Goal: Transaction & Acquisition: Book appointment/travel/reservation

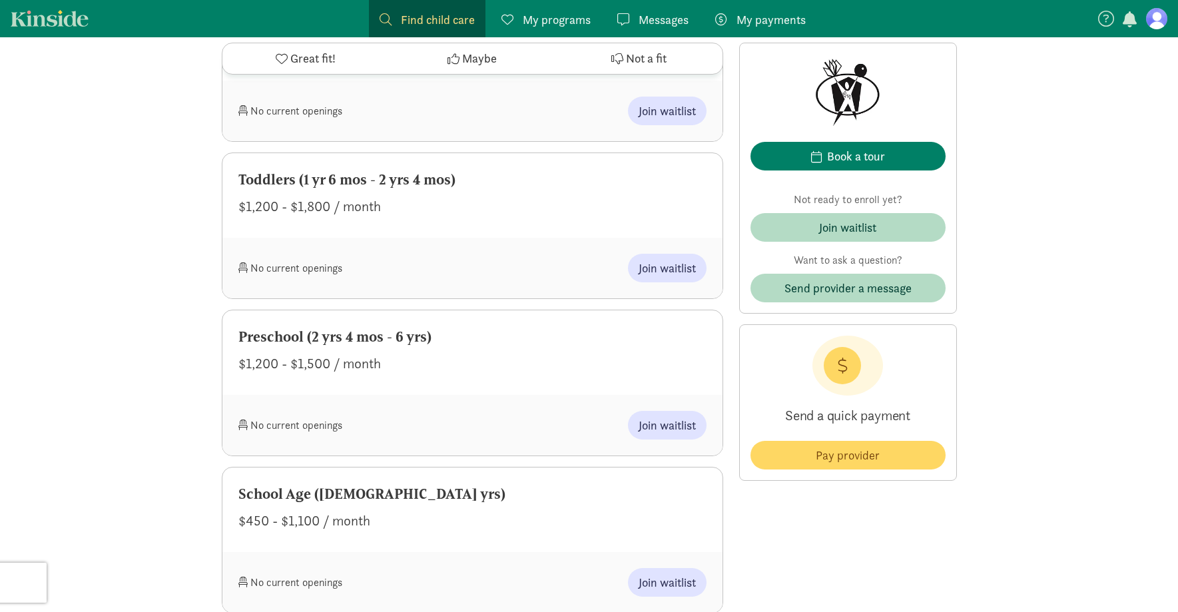
scroll to position [932, 0]
click at [655, 426] on span "Join waitlist" at bounding box center [667, 424] width 57 height 18
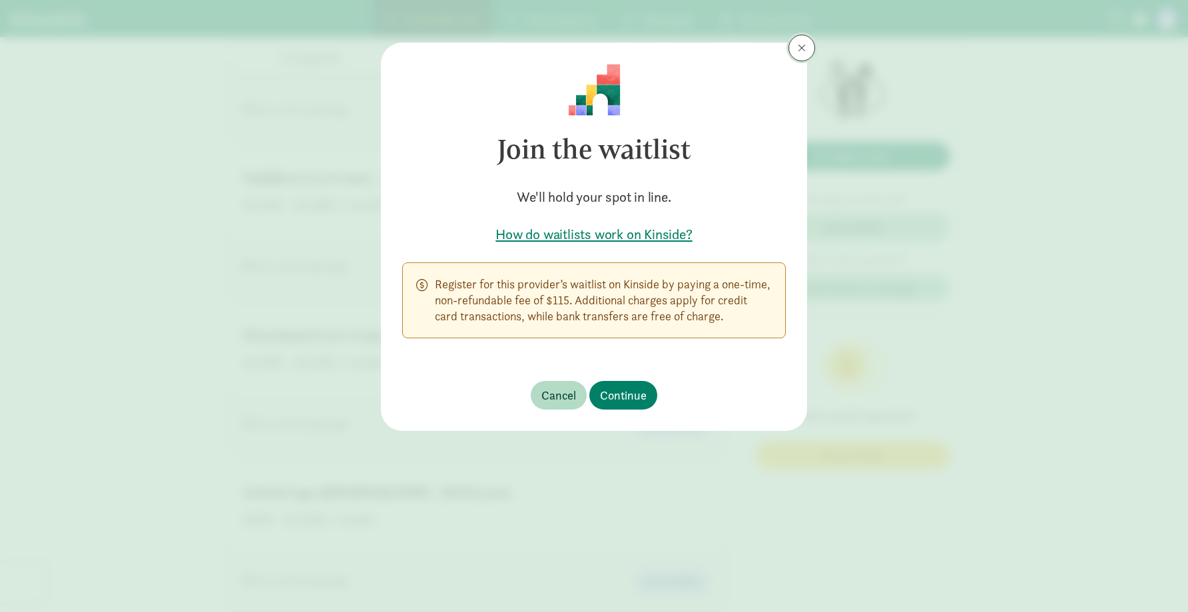
click at [800, 50] on span at bounding box center [802, 48] width 8 height 11
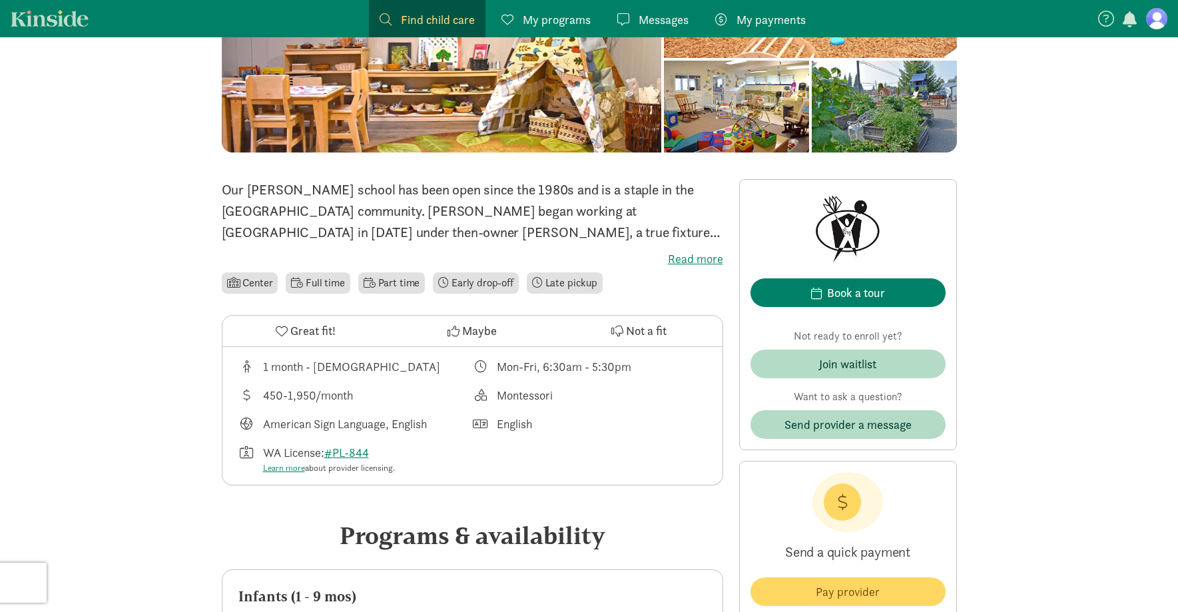
scroll to position [0, 0]
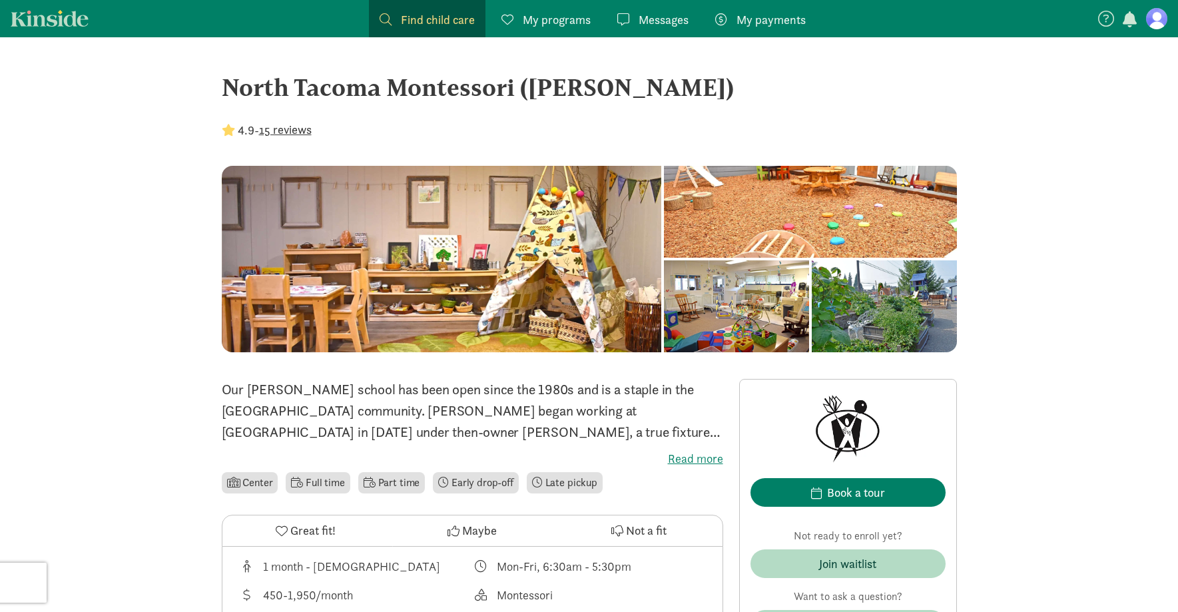
click at [561, 17] on span "My programs" at bounding box center [557, 20] width 68 height 18
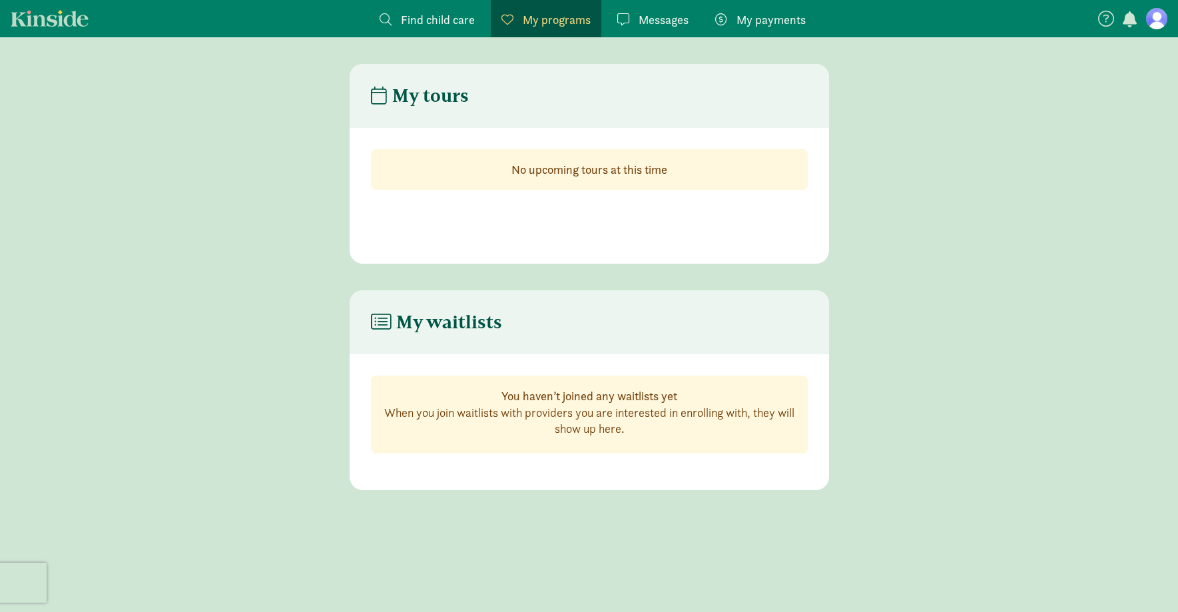
click at [417, 15] on span "Find child care" at bounding box center [438, 20] width 74 height 18
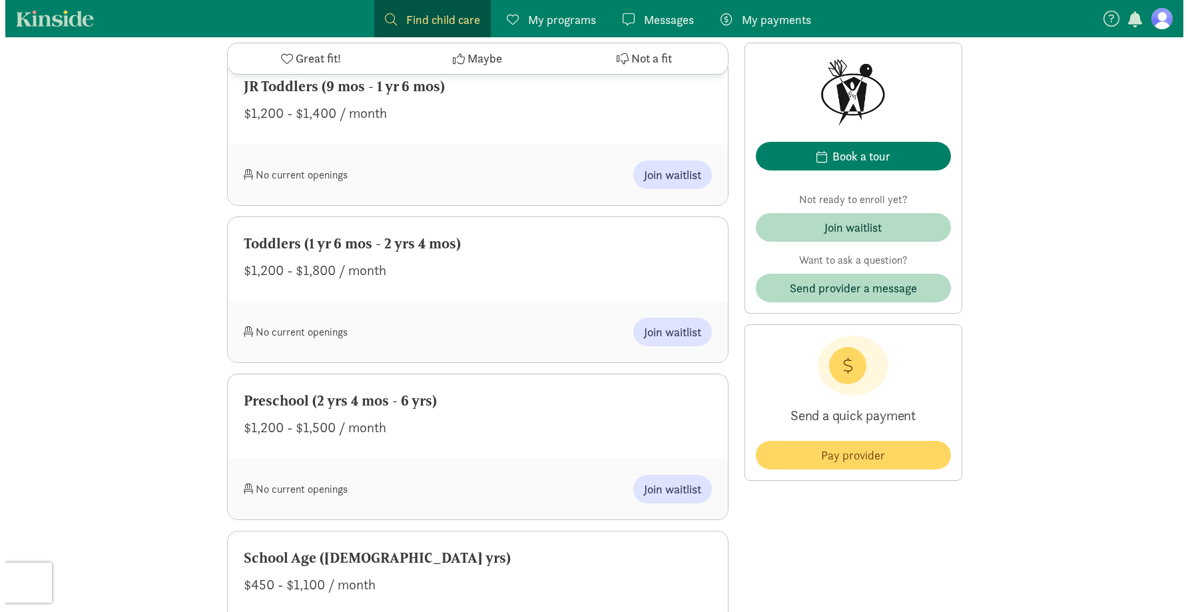
scroll to position [999, 0]
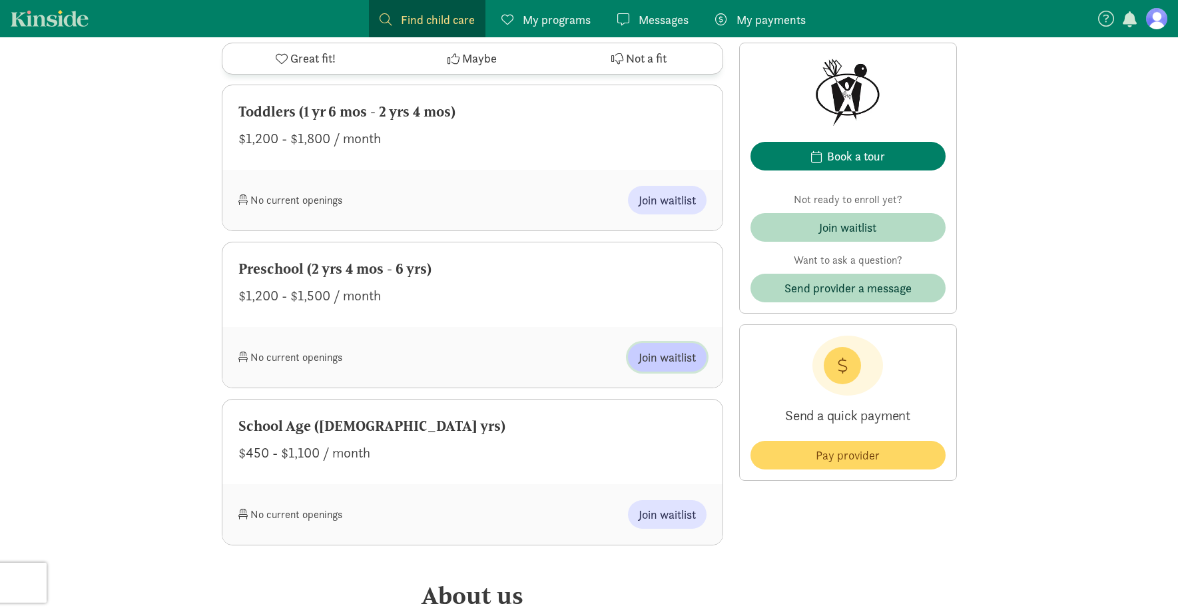
click at [659, 358] on span "Join waitlist" at bounding box center [667, 357] width 57 height 18
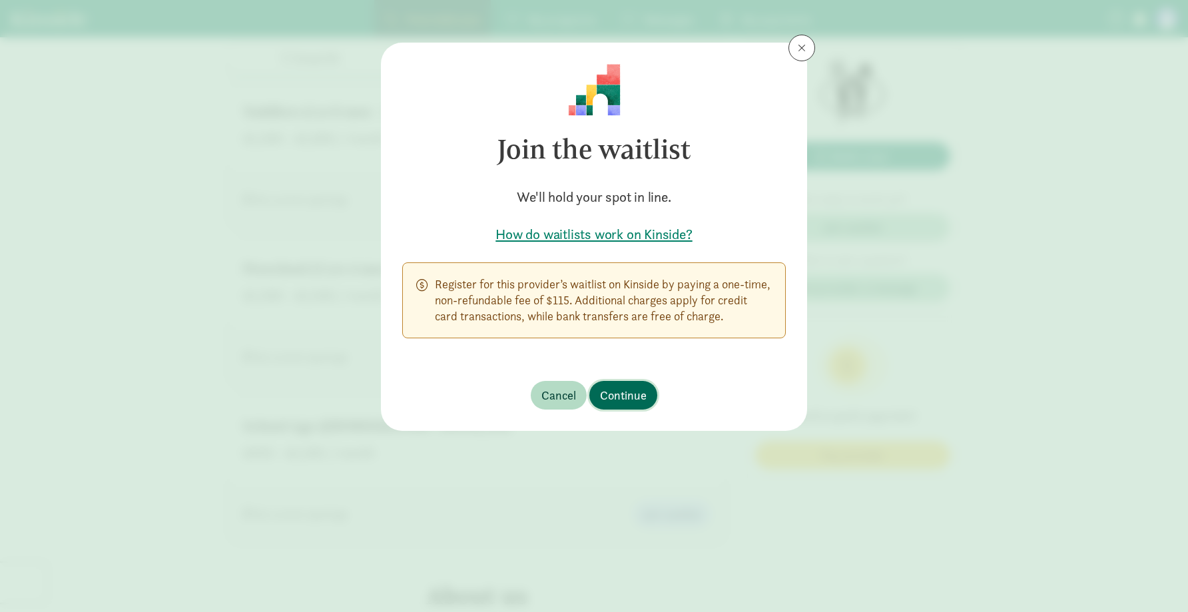
click at [616, 393] on span "Continue" at bounding box center [623, 395] width 47 height 18
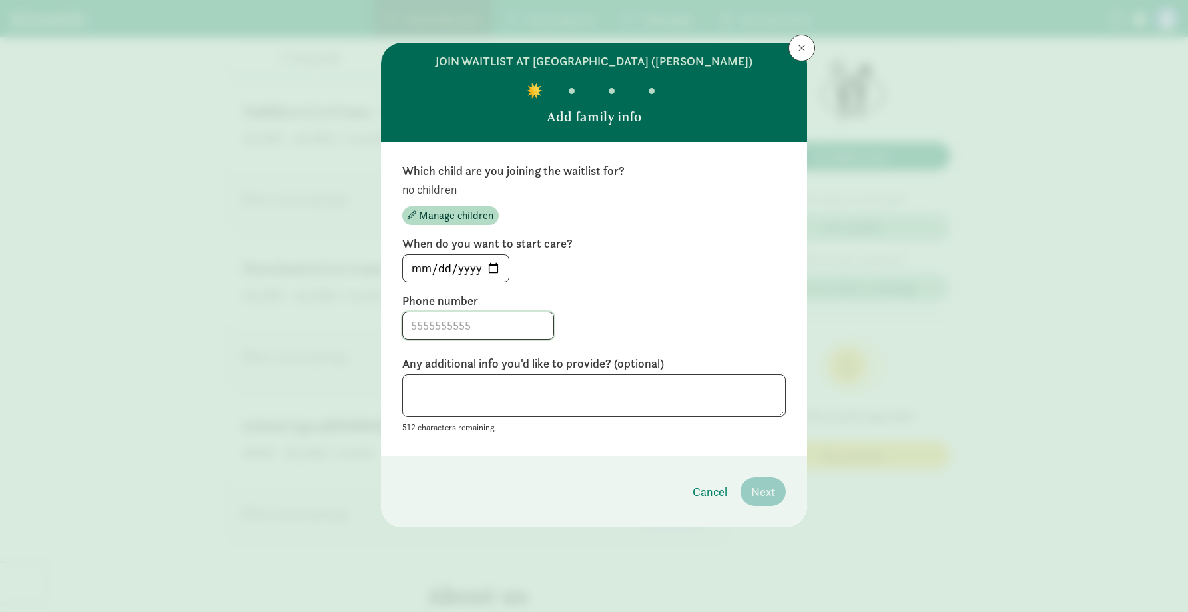
click at [418, 323] on input at bounding box center [478, 325] width 151 height 27
type input "2533124441"
click at [436, 210] on span "Manage children" at bounding box center [456, 216] width 75 height 16
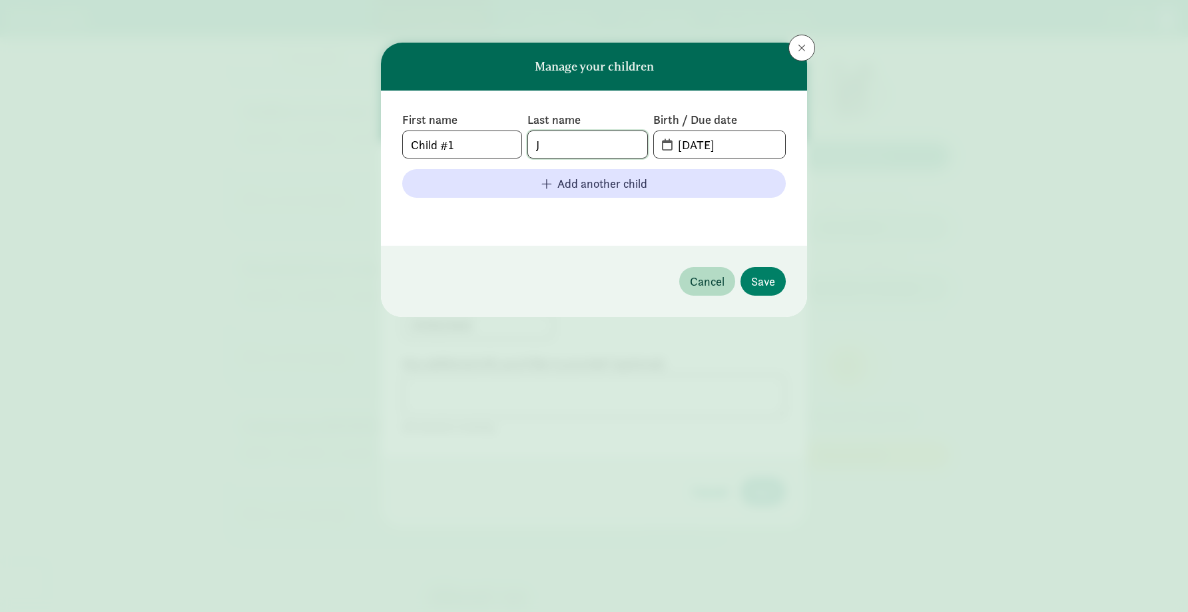
click at [563, 137] on input "J" at bounding box center [587, 144] width 119 height 27
type input "Jordon"
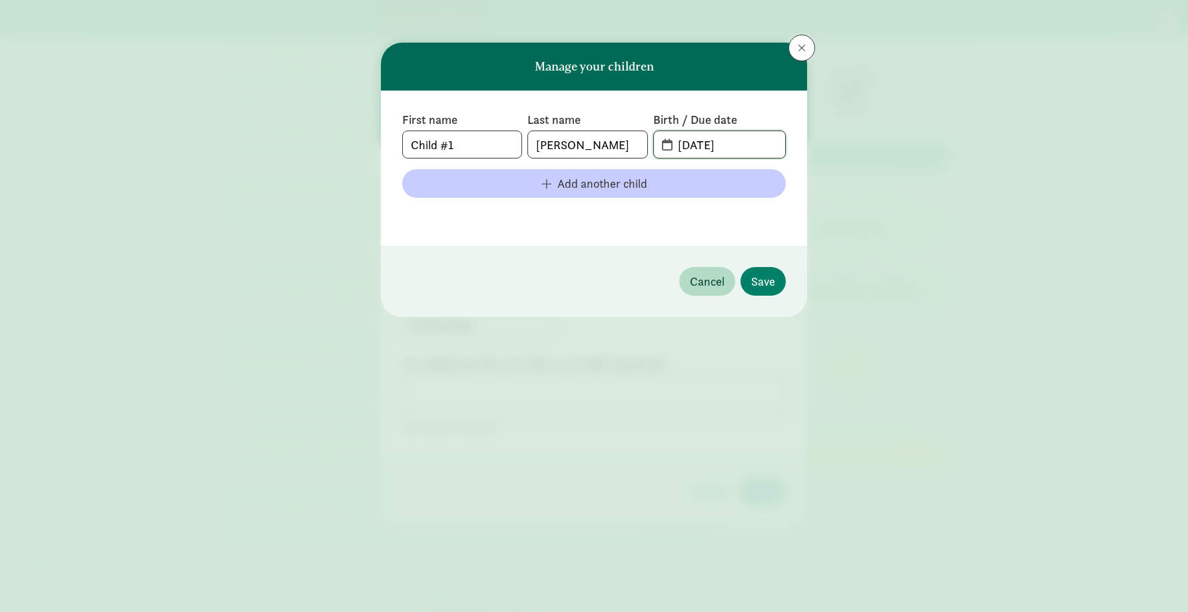
type input "01-04-24"
click at [557, 172] on button "Add another child" at bounding box center [594, 183] width 384 height 29
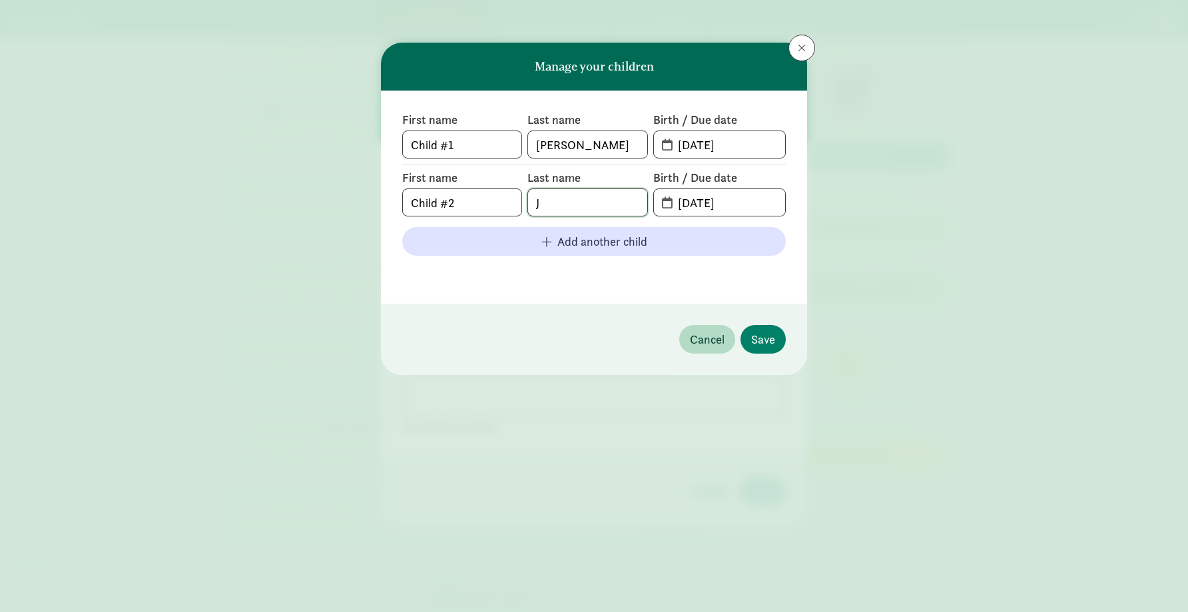
click at [553, 200] on input "J" at bounding box center [587, 202] width 119 height 27
drag, startPoint x: 747, startPoint y: 202, endPoint x: 635, endPoint y: 202, distance: 111.2
click at [635, 202] on div "First name Child #2 Last name Birth / Due date 09-04-2025" at bounding box center [594, 193] width 384 height 47
click at [793, 43] on button at bounding box center [802, 48] width 27 height 27
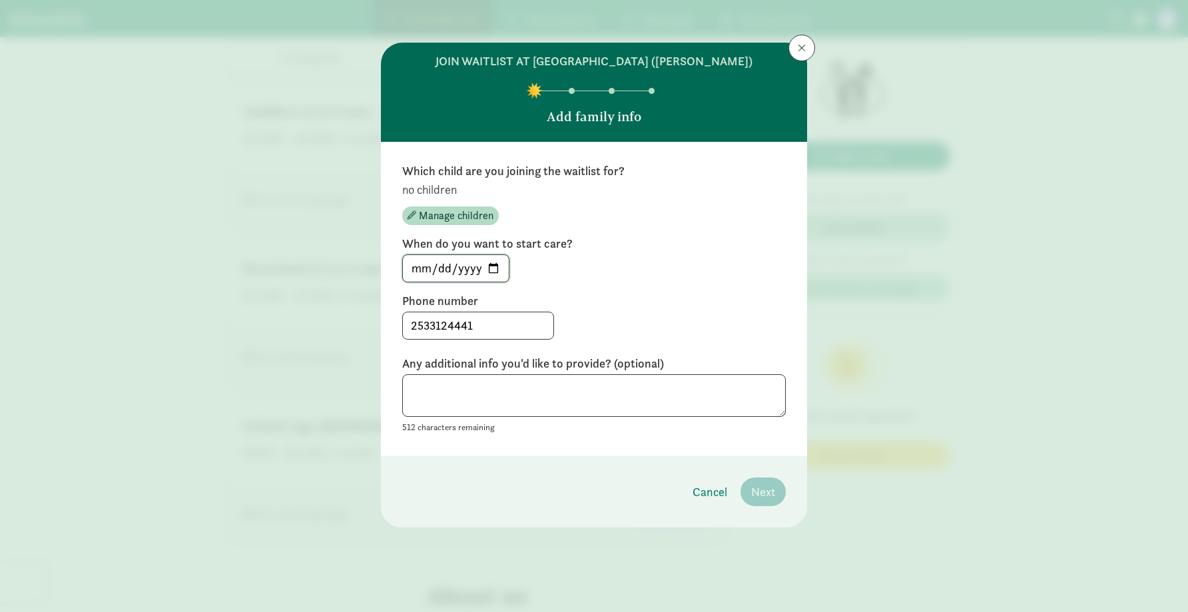
click at [496, 266] on input "2025-09-04" at bounding box center [456, 268] width 106 height 27
type input "2026-08-31"
click at [456, 216] on span "Manage children" at bounding box center [456, 216] width 75 height 16
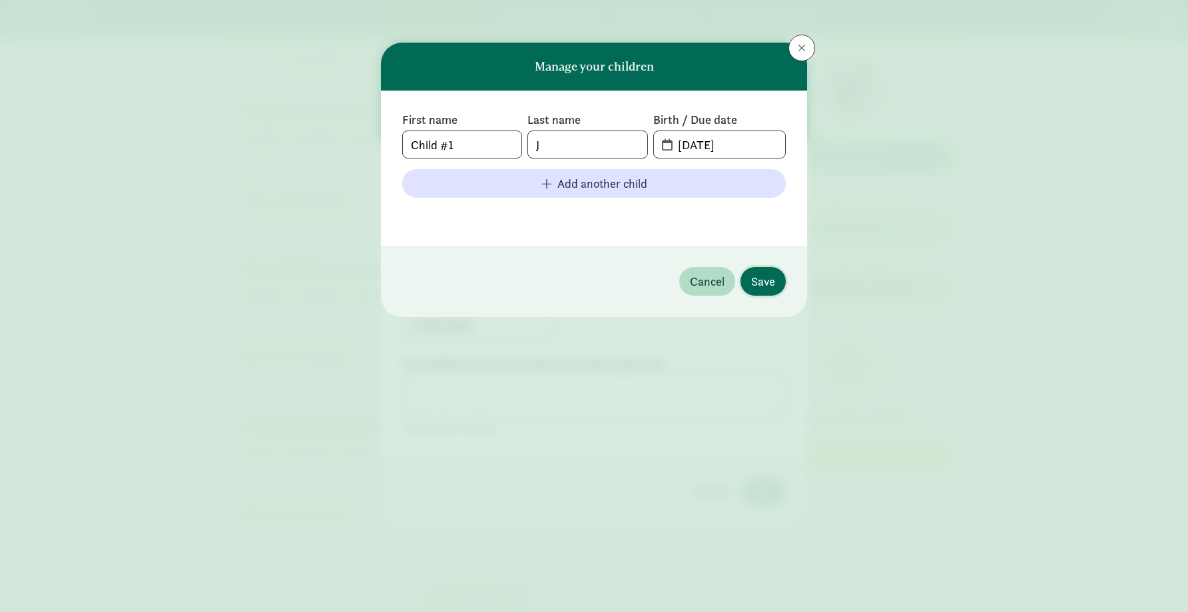
click at [765, 275] on span "Save" at bounding box center [763, 281] width 24 height 18
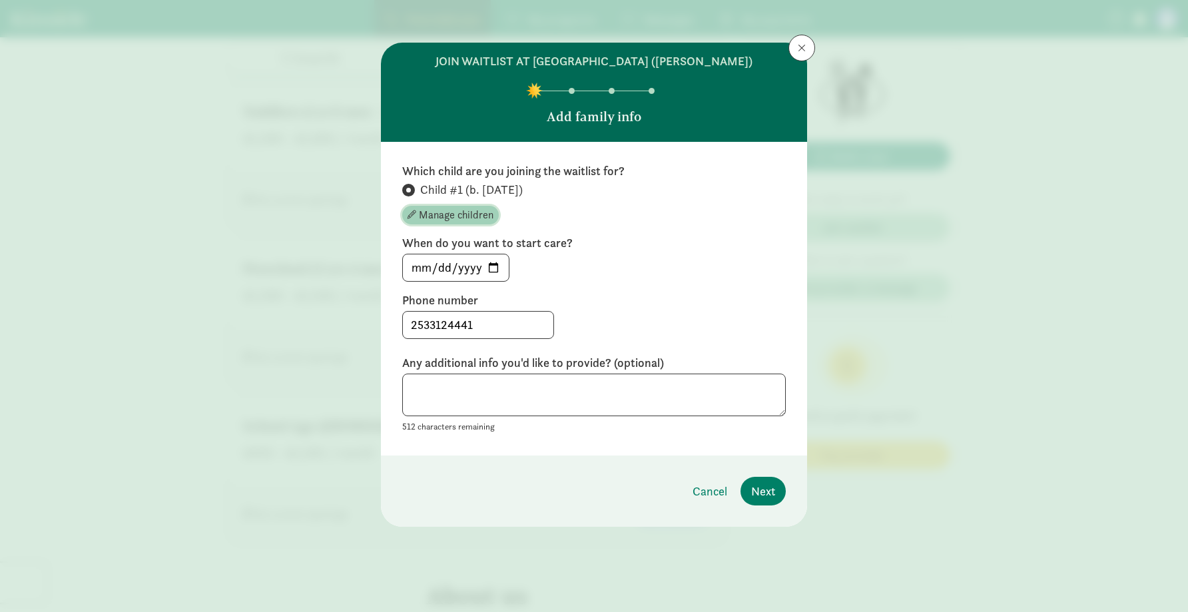
click at [454, 212] on span "Manage children" at bounding box center [456, 215] width 75 height 16
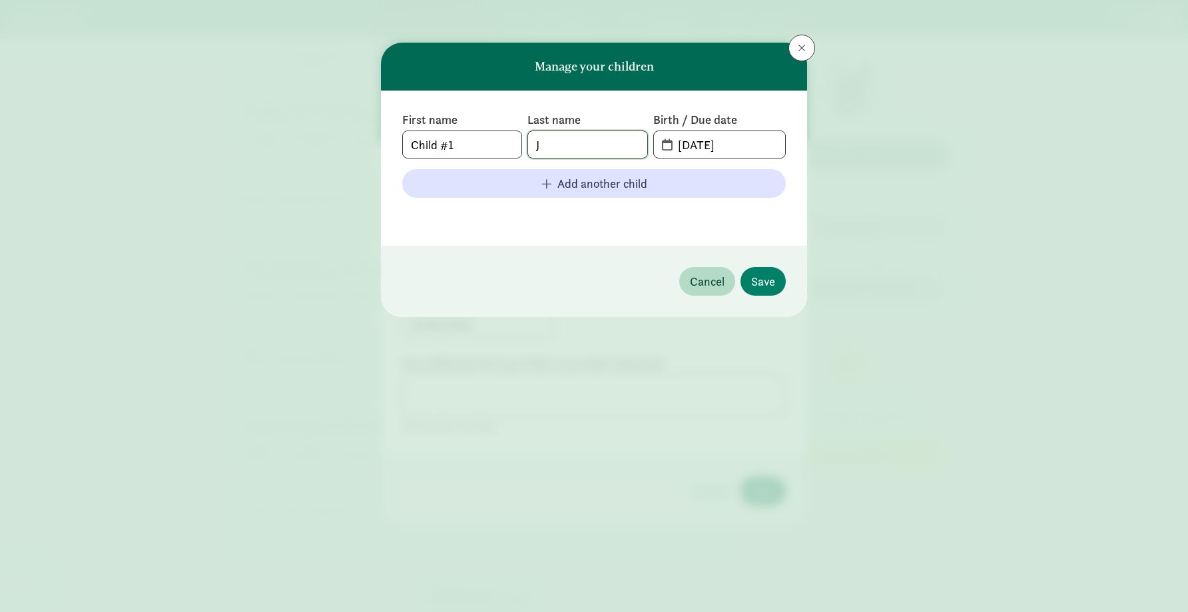
click at [551, 142] on input "J" at bounding box center [587, 144] width 119 height 27
type input "B"
type input "Jordon"
type input "01-04-24"
click at [774, 278] on span "Save" at bounding box center [763, 281] width 24 height 18
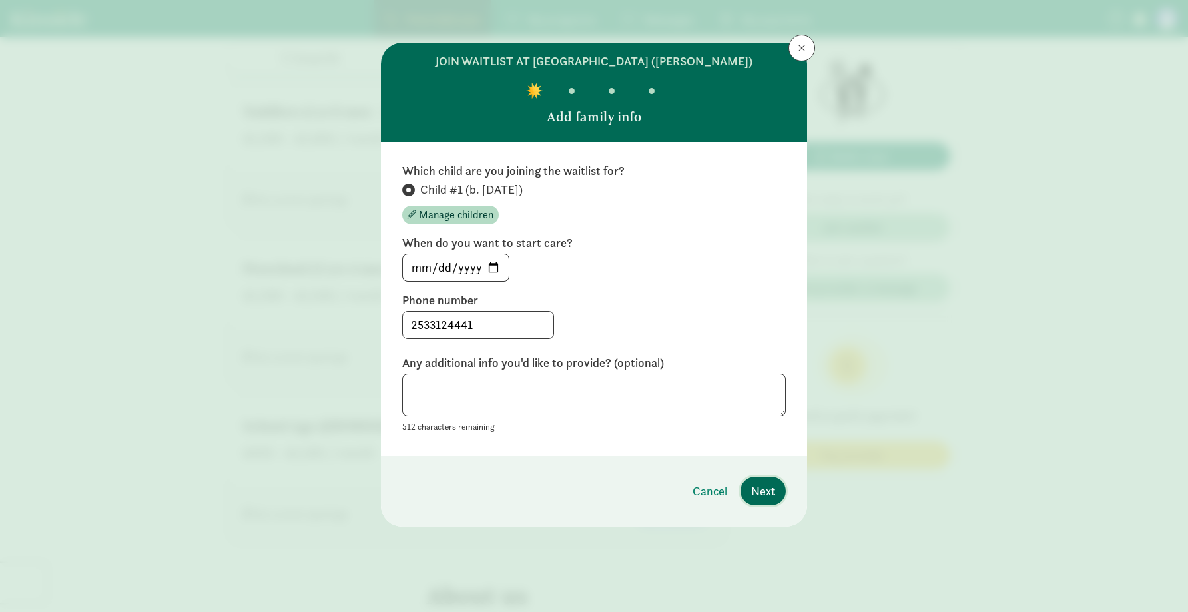
click at [767, 490] on span "Next" at bounding box center [763, 491] width 24 height 18
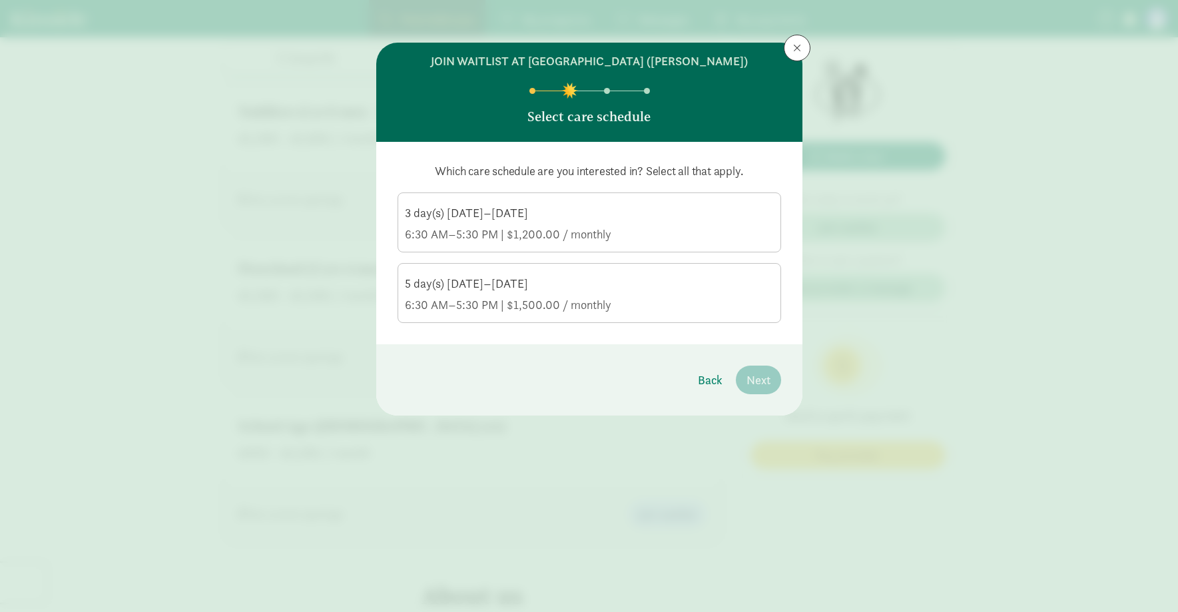
click at [465, 234] on div "6:30 AM–5:30 PM | $1,200.00 / monthly" at bounding box center [589, 234] width 369 height 16
click at [0, 0] on input "3 day(s) Monday–Friday 6:30 AM–5:30 PM | $1,200.00 / monthly" at bounding box center [0, 0] width 0 height 0
click at [753, 372] on span "Next" at bounding box center [759, 380] width 24 height 18
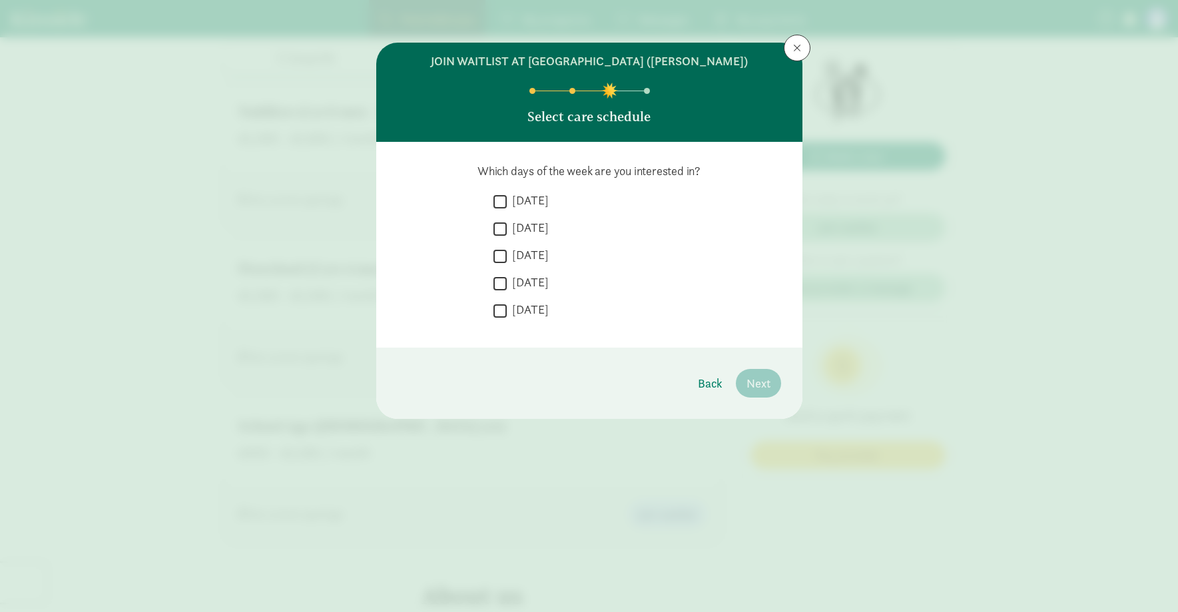
click at [498, 200] on input "Monday" at bounding box center [500, 201] width 13 height 18
checkbox input "true"
click at [499, 256] on input "Wednesday" at bounding box center [500, 256] width 13 height 18
checkbox input "true"
click at [498, 312] on input "Friday" at bounding box center [500, 311] width 13 height 18
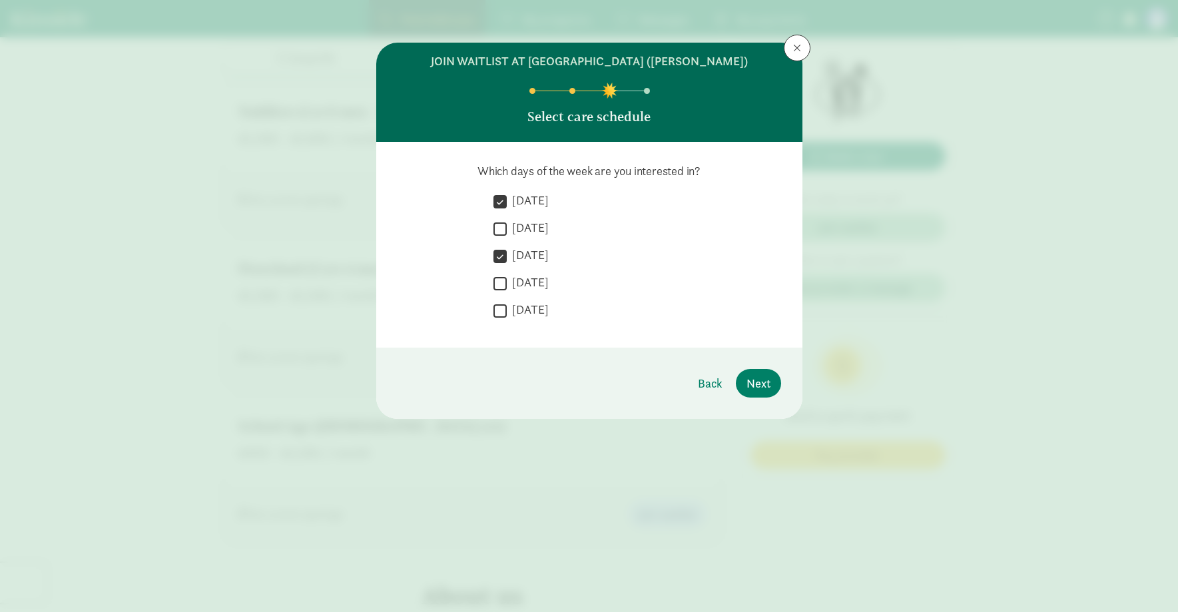
checkbox input "true"
click at [755, 380] on span "Next" at bounding box center [759, 383] width 24 height 18
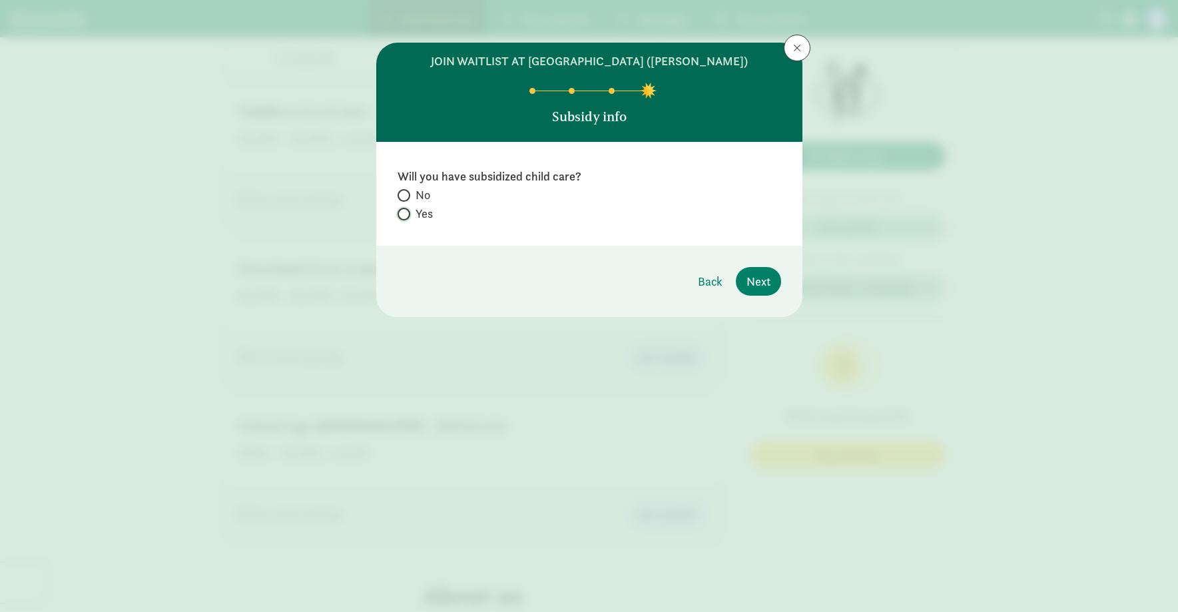
click at [403, 212] on input "Yes" at bounding box center [402, 214] width 9 height 9
radio input "true"
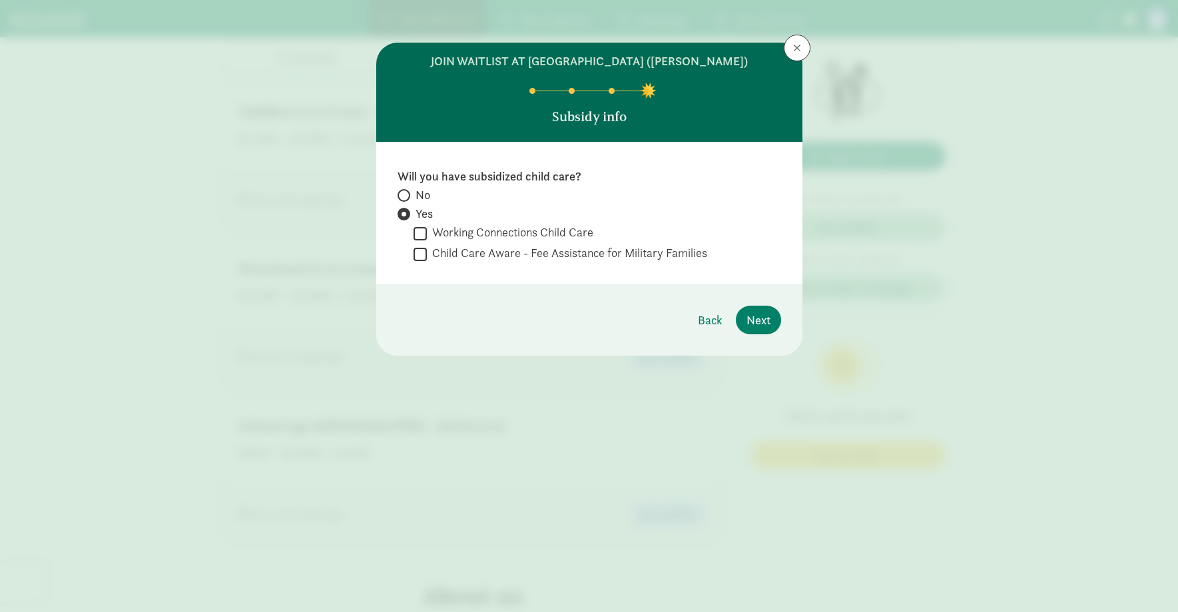
click at [420, 232] on input "Working Connections Child Care" at bounding box center [420, 233] width 13 height 18
checkbox input "true"
click at [755, 311] on span "Next" at bounding box center [759, 320] width 24 height 18
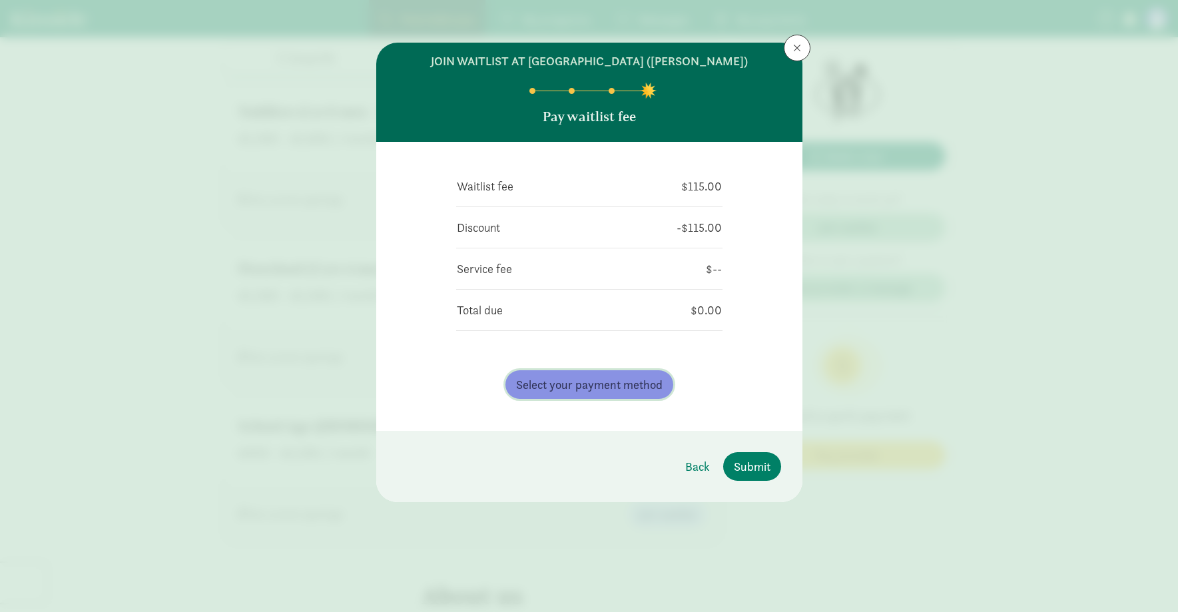
click at [576, 383] on span "Select your payment method" at bounding box center [589, 385] width 147 height 18
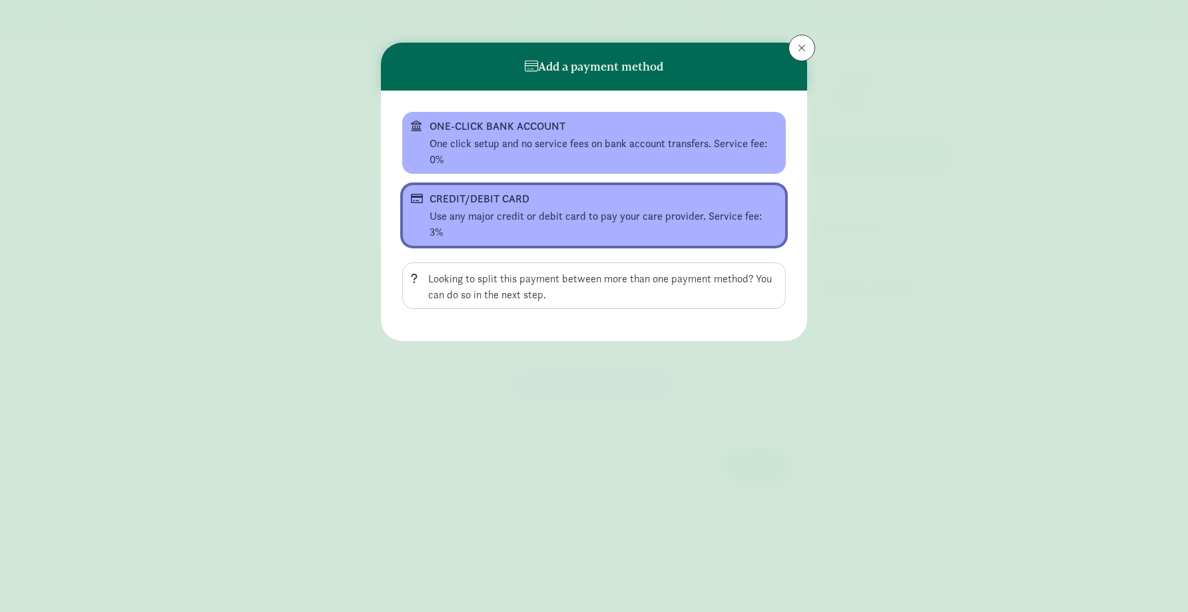
click at [478, 202] on div "CREDIT/DEBIT CARD" at bounding box center [593, 199] width 326 height 16
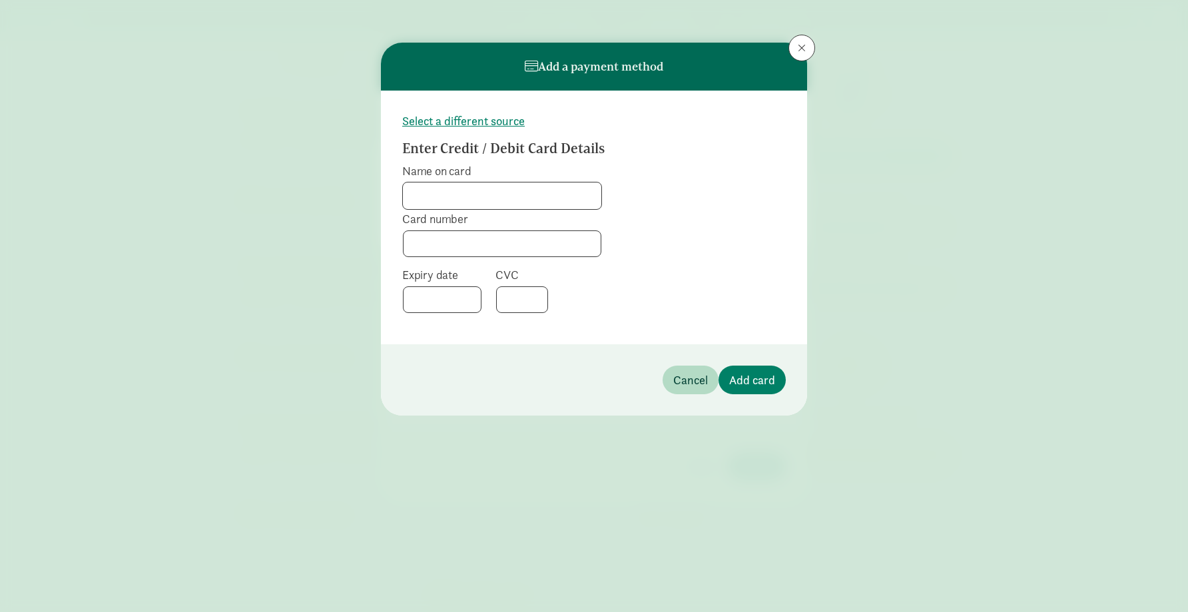
click at [411, 194] on input "Name on card" at bounding box center [502, 195] width 198 height 27
type input "Renee C LEE"
click at [755, 381] on span "Add card" at bounding box center [752, 380] width 46 height 18
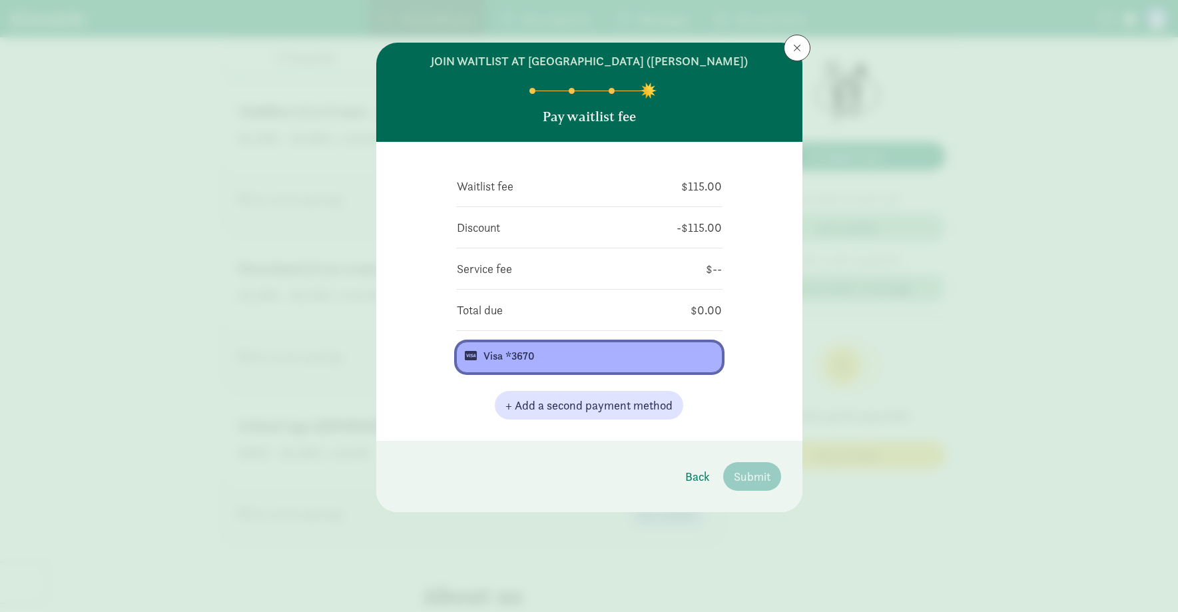
click at [590, 348] on button "Visa *3670" at bounding box center [589, 357] width 266 height 31
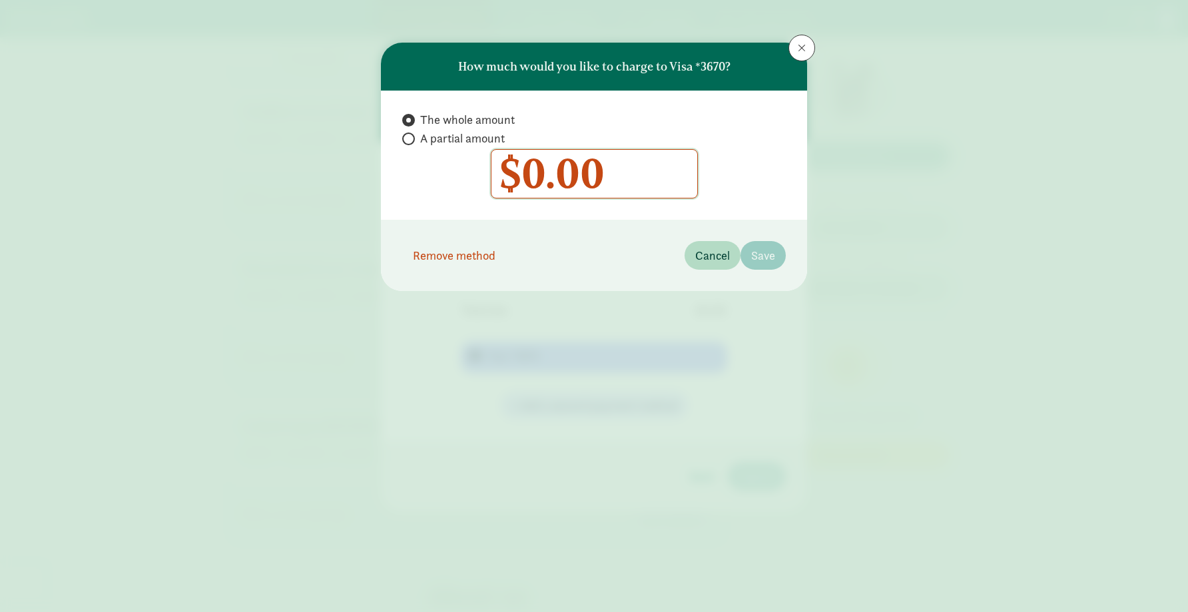
click at [637, 176] on input "0" at bounding box center [595, 174] width 206 height 48
type input "115.00"
radio input "false"
radio input "true"
type input "115"
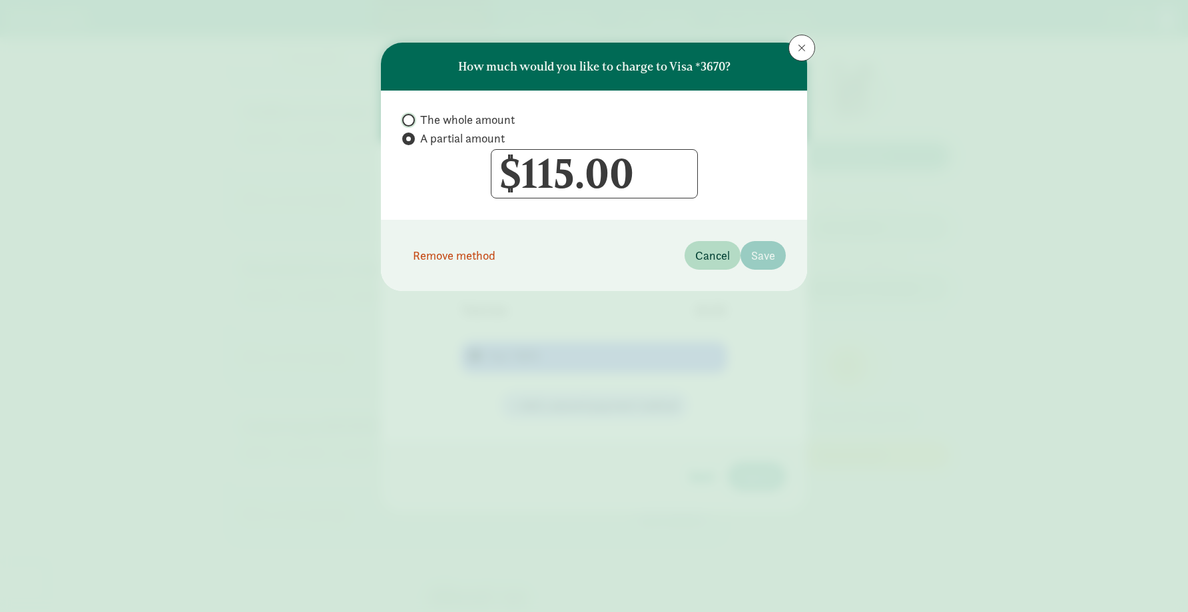
drag, startPoint x: 409, startPoint y: 121, endPoint x: 505, endPoint y: 143, distance: 98.2
click at [409, 121] on input "The whole amount" at bounding box center [406, 120] width 9 height 9
radio input "true"
radio input "false"
click at [653, 174] on input "115" at bounding box center [595, 174] width 206 height 48
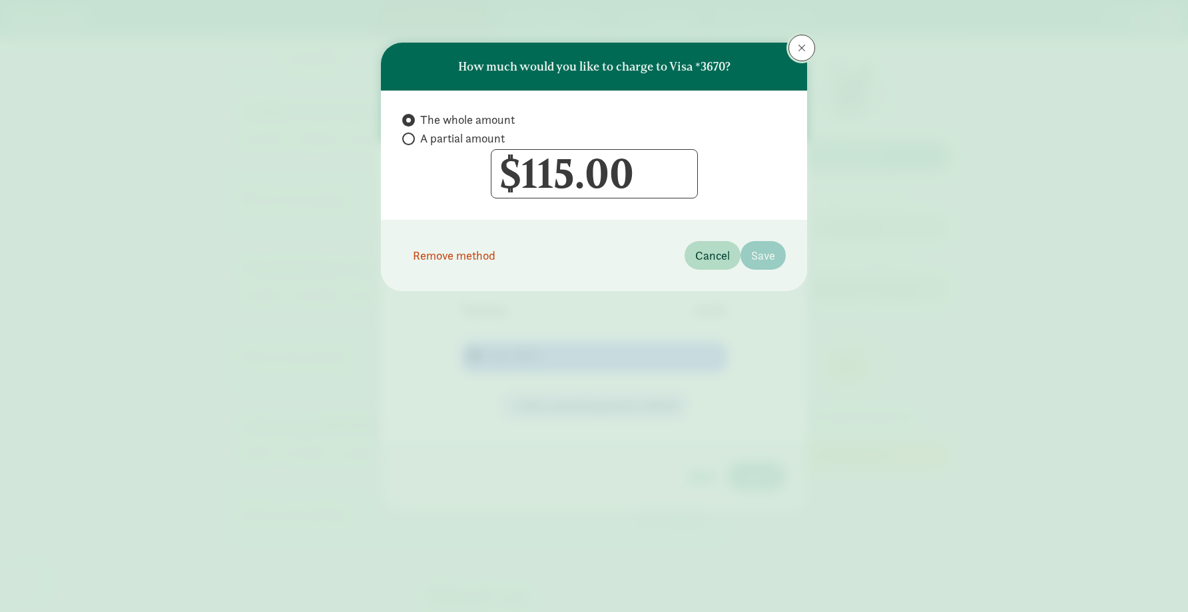
click at [795, 49] on button at bounding box center [802, 48] width 27 height 27
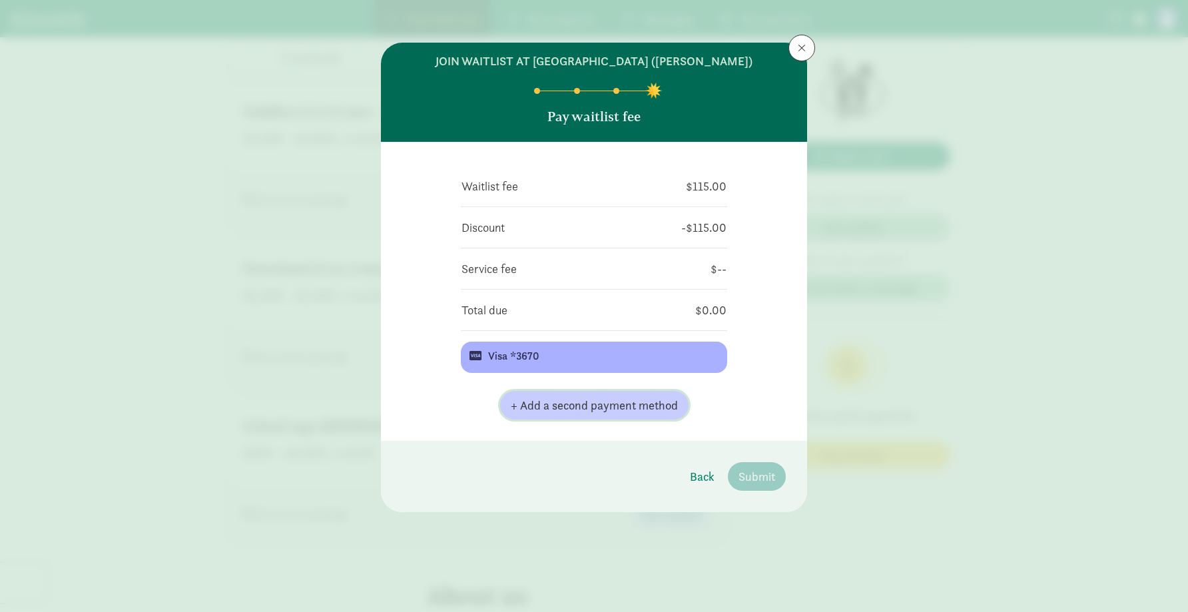
click at [595, 403] on span "+ Add a second payment method" at bounding box center [594, 405] width 167 height 18
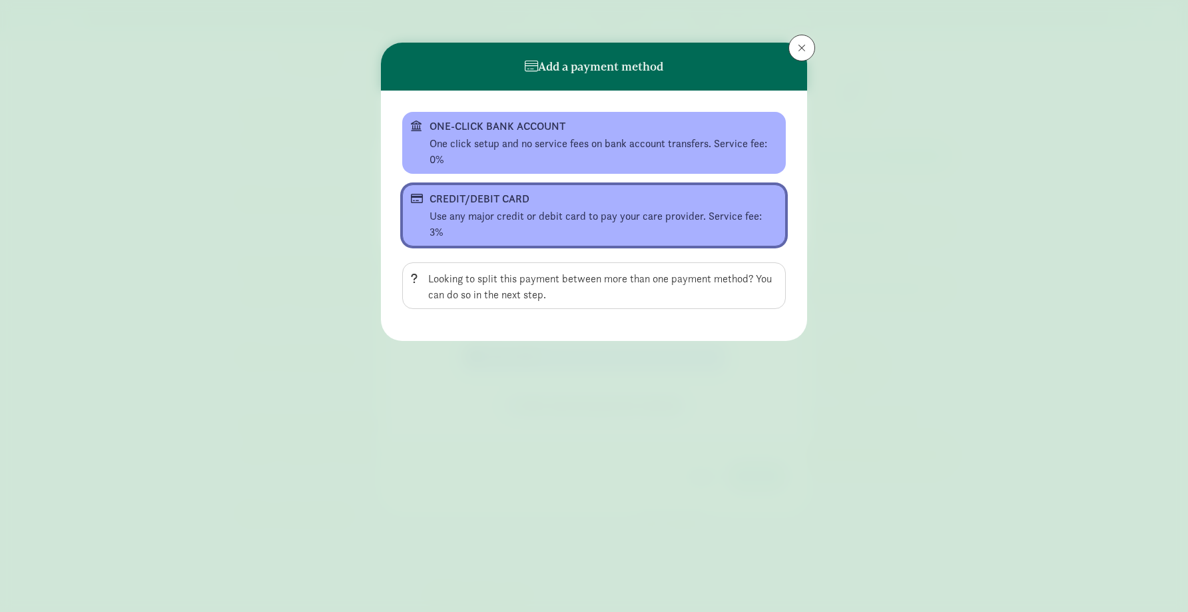
click at [515, 197] on div "CREDIT/DEBIT CARD" at bounding box center [593, 199] width 326 height 16
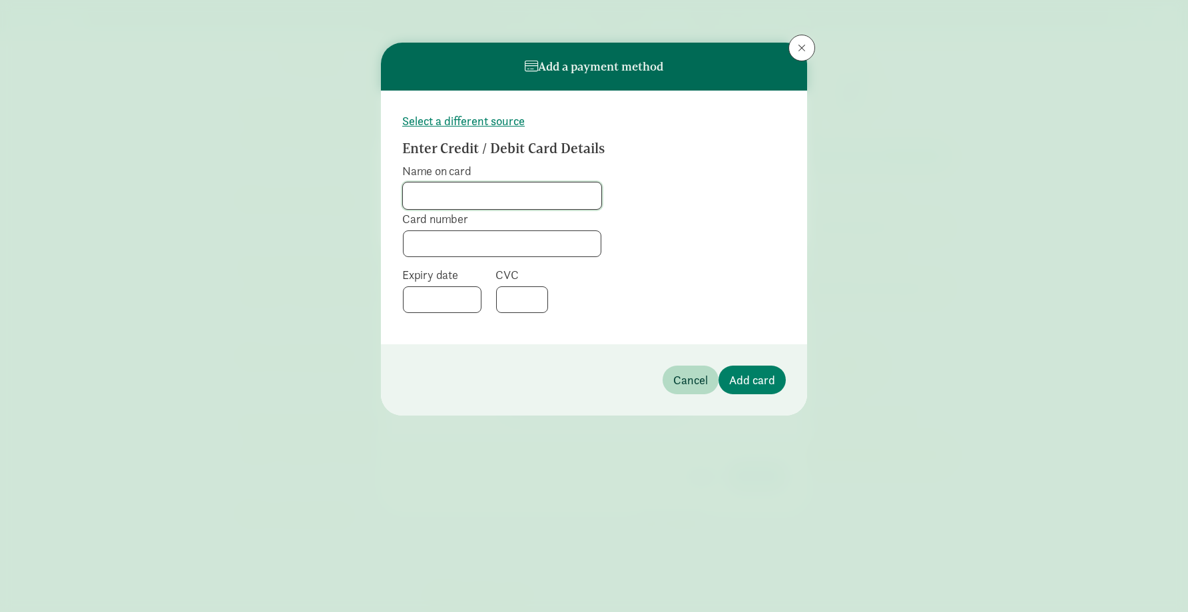
click at [450, 194] on input "Name on card" at bounding box center [502, 195] width 198 height 27
type input "r"
type input "Renee C Lee"
click at [502, 296] on div at bounding box center [522, 299] width 52 height 27
click at [743, 378] on span "Add card" at bounding box center [752, 380] width 46 height 18
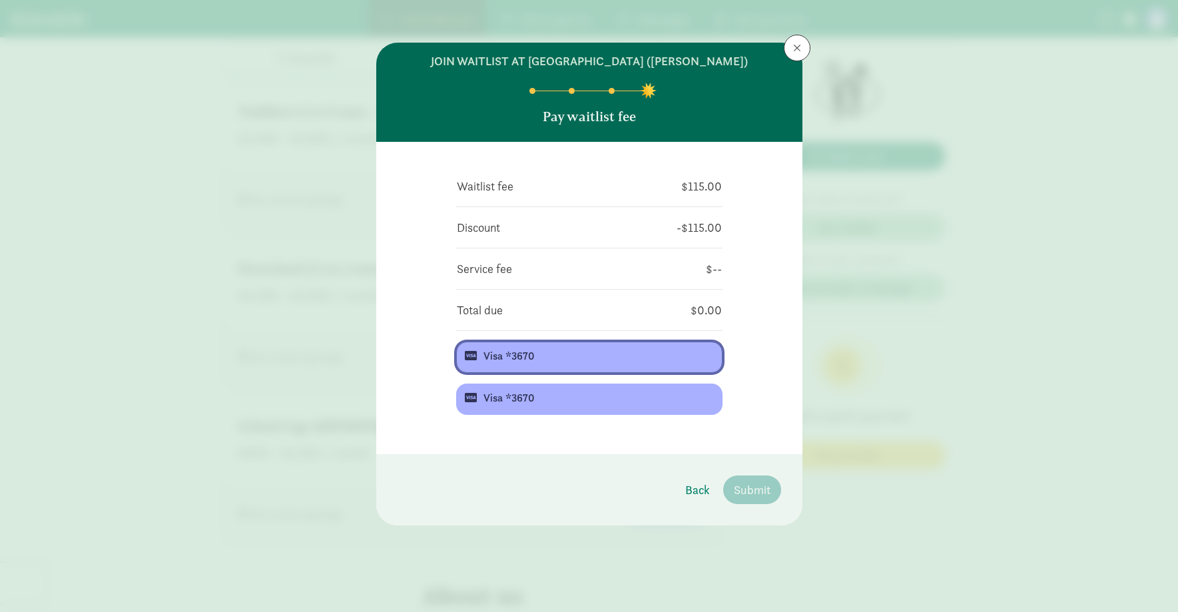
click at [563, 358] on div "Visa *3670" at bounding box center [588, 356] width 209 height 16
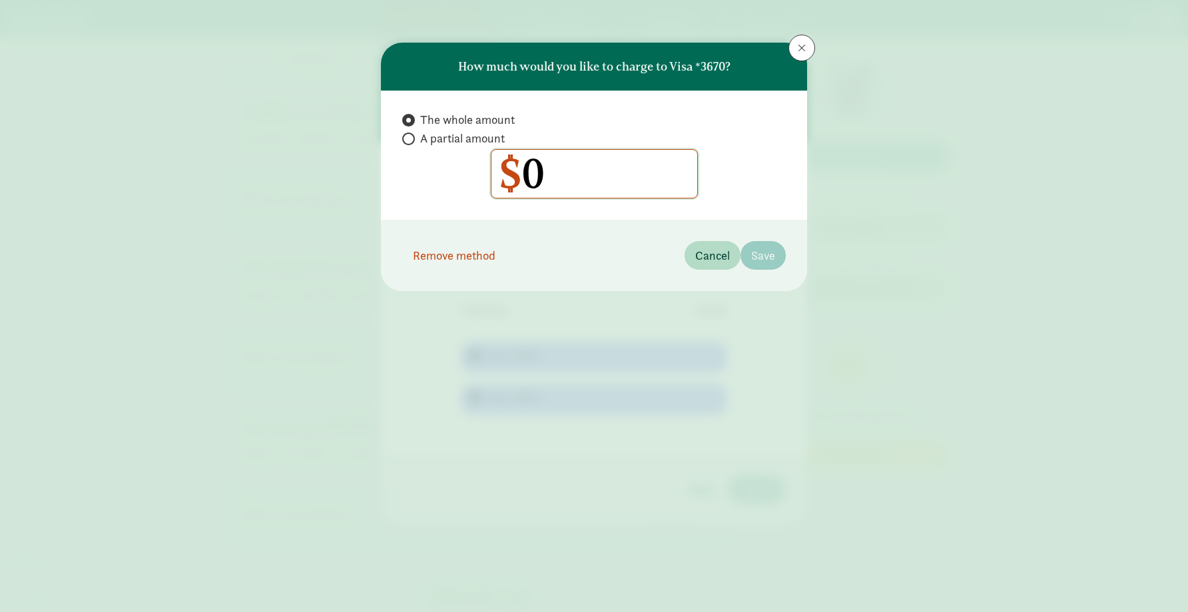
click at [550, 178] on input "0" at bounding box center [595, 174] width 206 height 48
type input "115.00"
radio input "false"
radio input "true"
type input "115"
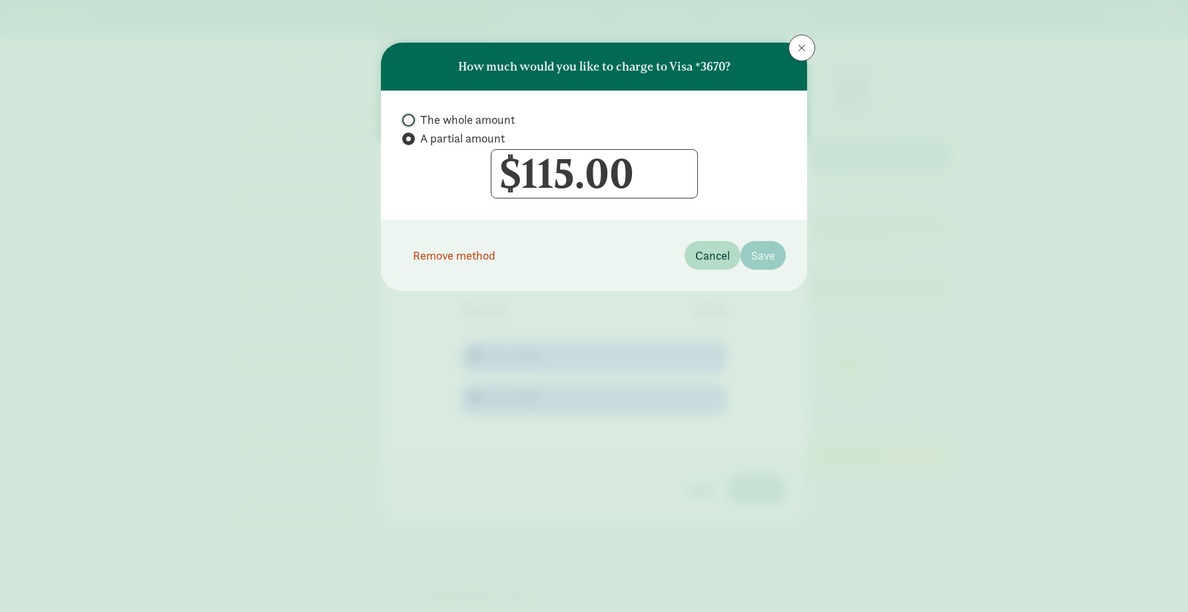
click at [408, 117] on input "The whole amount" at bounding box center [406, 120] width 9 height 9
radio input "true"
radio input "false"
click at [637, 174] on input "115" at bounding box center [595, 174] width 206 height 48
click at [813, 47] on button at bounding box center [802, 48] width 27 height 27
